Goal: Task Accomplishment & Management: Manage account settings

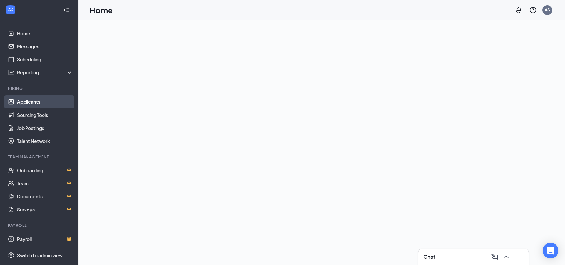
click at [37, 106] on link "Applicants" at bounding box center [45, 101] width 56 height 13
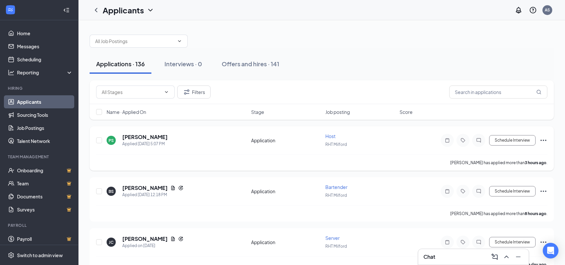
click at [250, 136] on div "PS [PERSON_NAME] Applied [DATE] 5:07 PM Application Host RHT Milford Schedule I…" at bounding box center [321, 144] width 451 height 22
click at [179, 140] on div "PS [PERSON_NAME] Applied [DATE] 5:07 PM" at bounding box center [177, 141] width 141 height 14
click at [158, 139] on h5 "[PERSON_NAME]" at bounding box center [144, 137] width 45 height 7
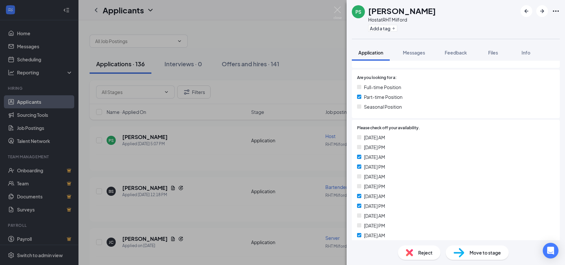
scroll to position [168, 0]
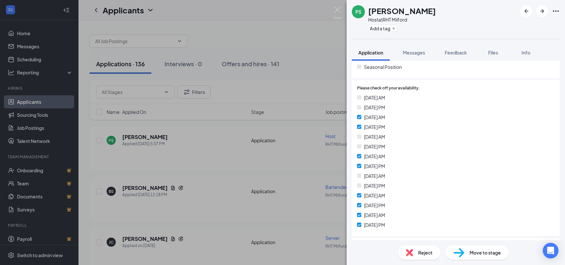
click at [310, 36] on div "PS [PERSON_NAME] Host at RHT Milford Add a tag Application Messages Feedback Fi…" at bounding box center [282, 132] width 565 height 265
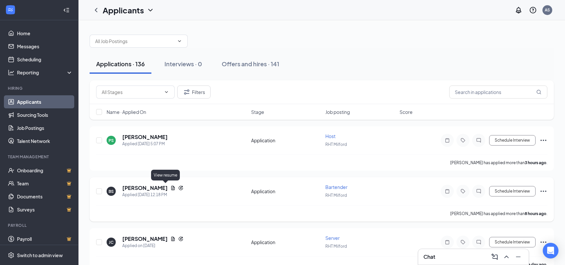
click at [171, 187] on icon "Document" at bounding box center [173, 188] width 4 height 4
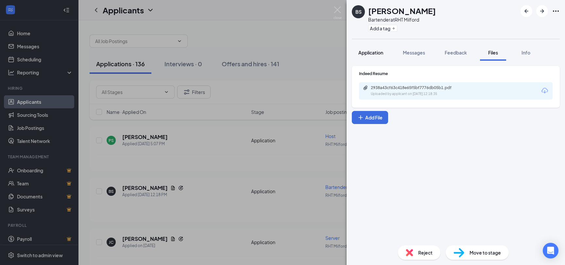
click at [373, 52] on span "Application" at bounding box center [370, 53] width 25 height 6
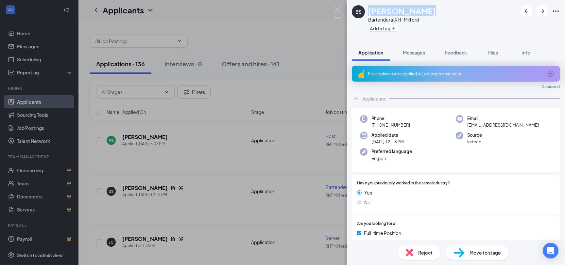
drag, startPoint x: 369, startPoint y: 11, endPoint x: 425, endPoint y: 8, distance: 56.6
click at [425, 8] on div "BS [PERSON_NAME] Bartender at RHT Milford Add a tag" at bounding box center [455, 19] width 218 height 39
